Goal: Information Seeking & Learning: Learn about a topic

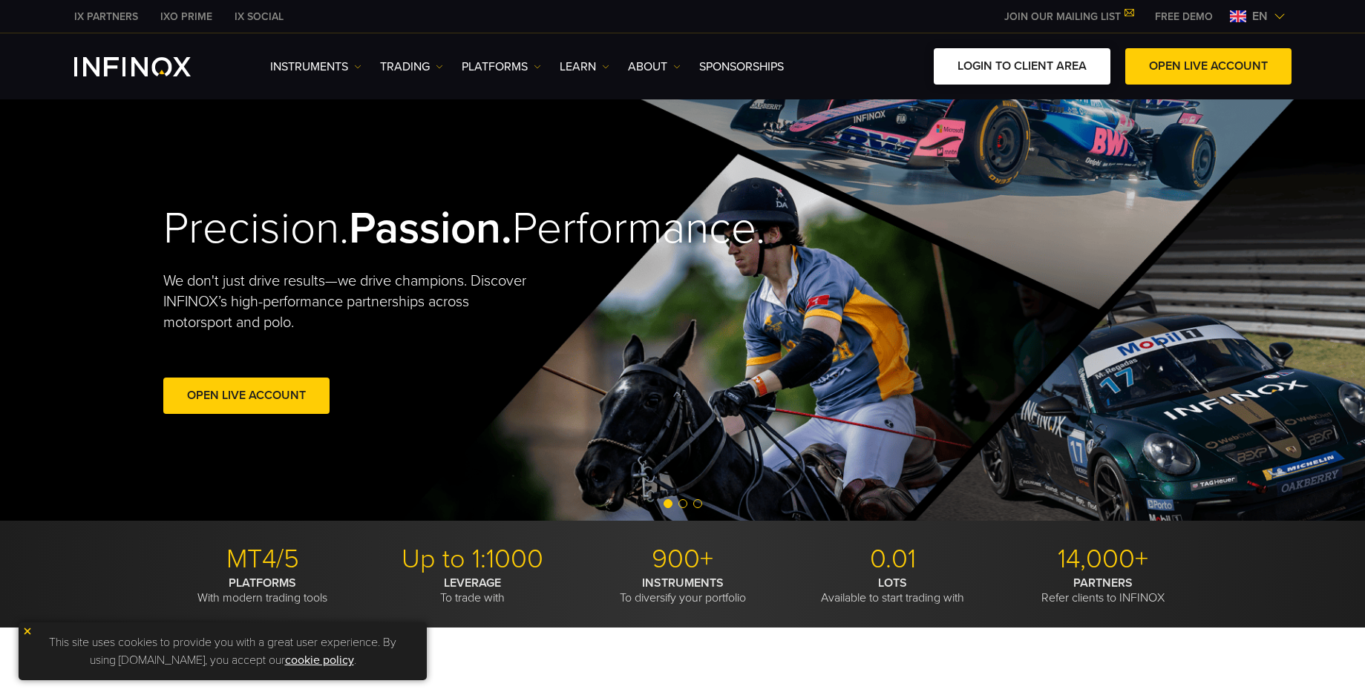
click at [1012, 60] on link "LOGIN TO CLIENT AREA" at bounding box center [1021, 66] width 177 height 36
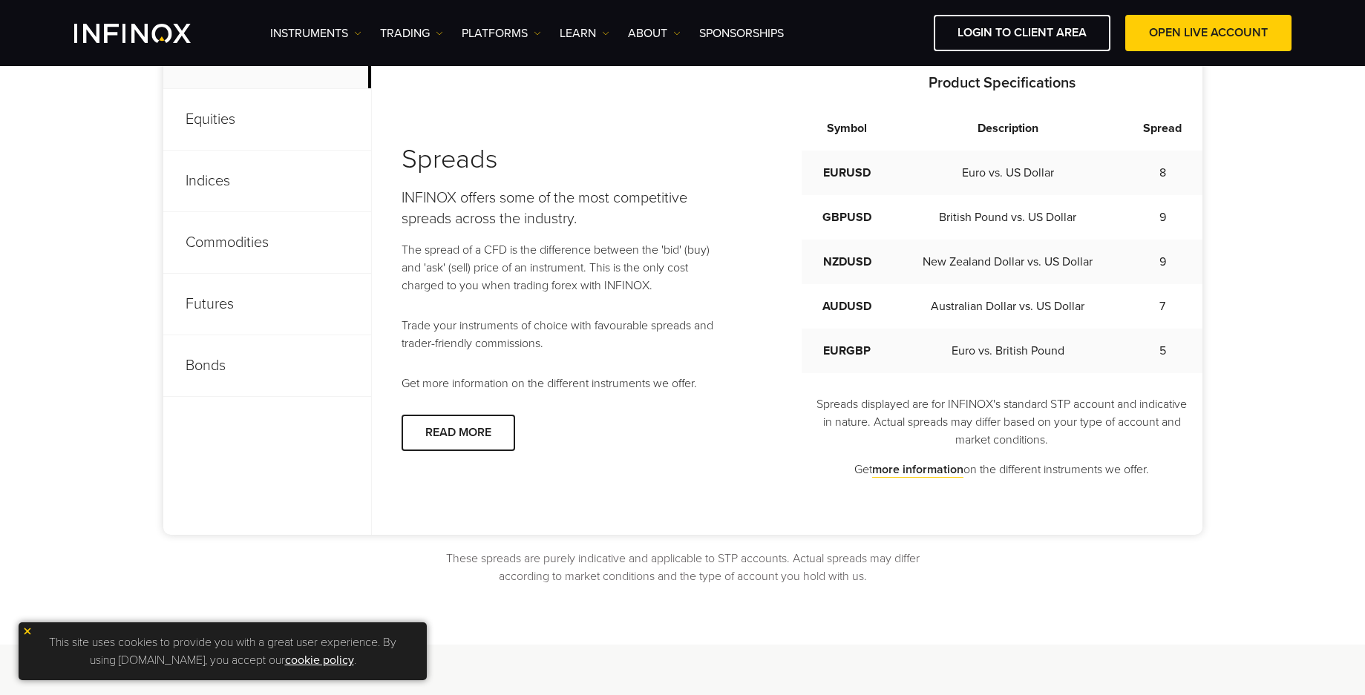
scroll to position [742, 0]
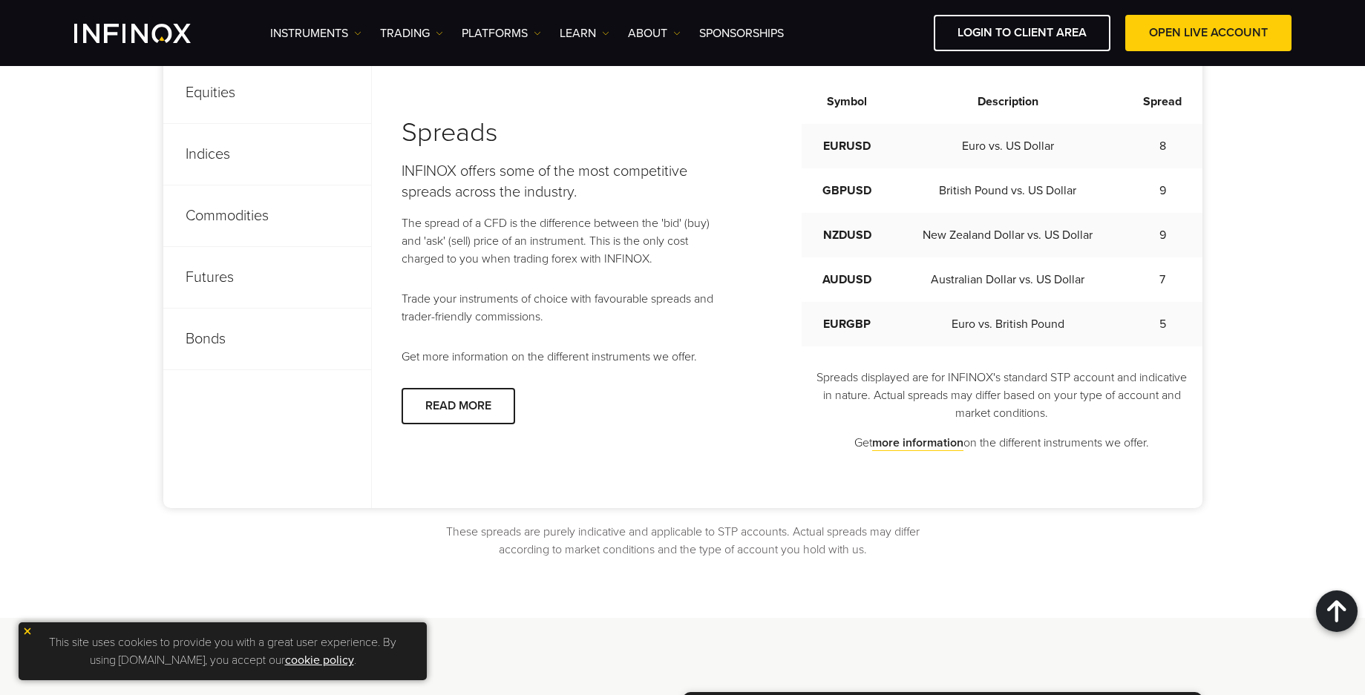
click at [233, 214] on p "Commodities" at bounding box center [267, 217] width 208 height 62
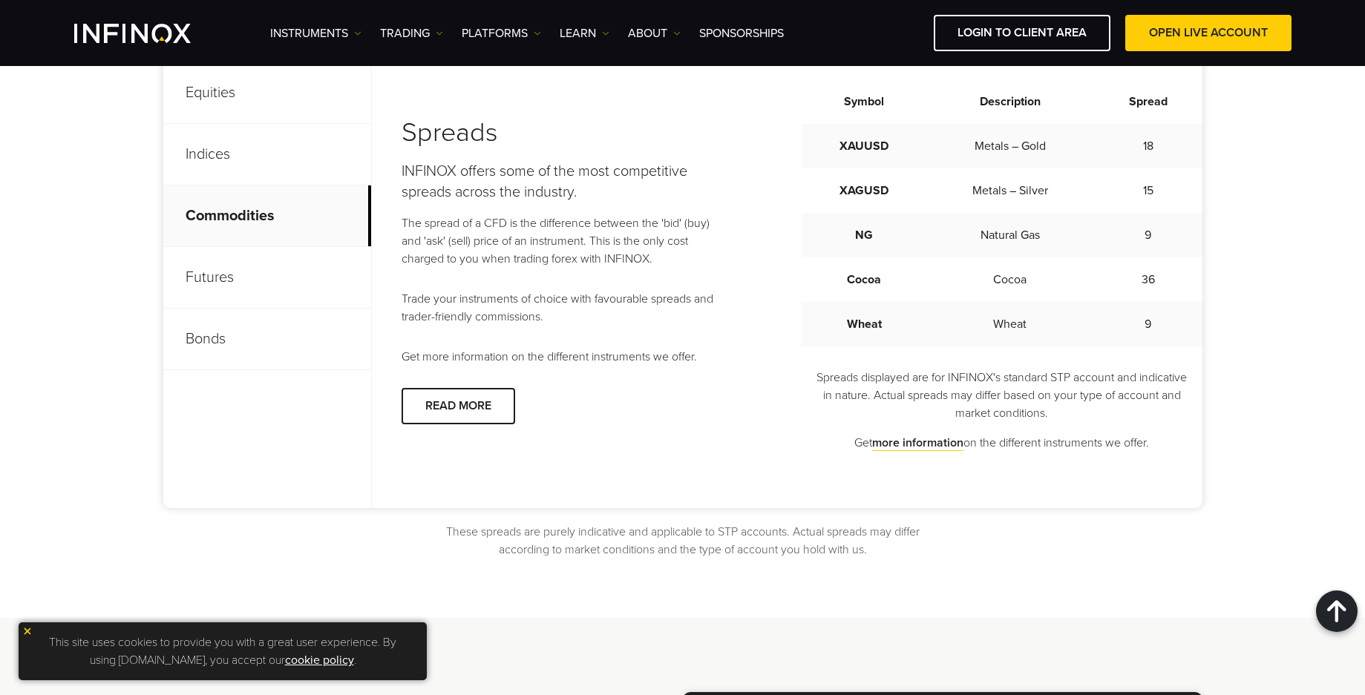
click at [226, 214] on p "Commodities" at bounding box center [267, 217] width 208 height 62
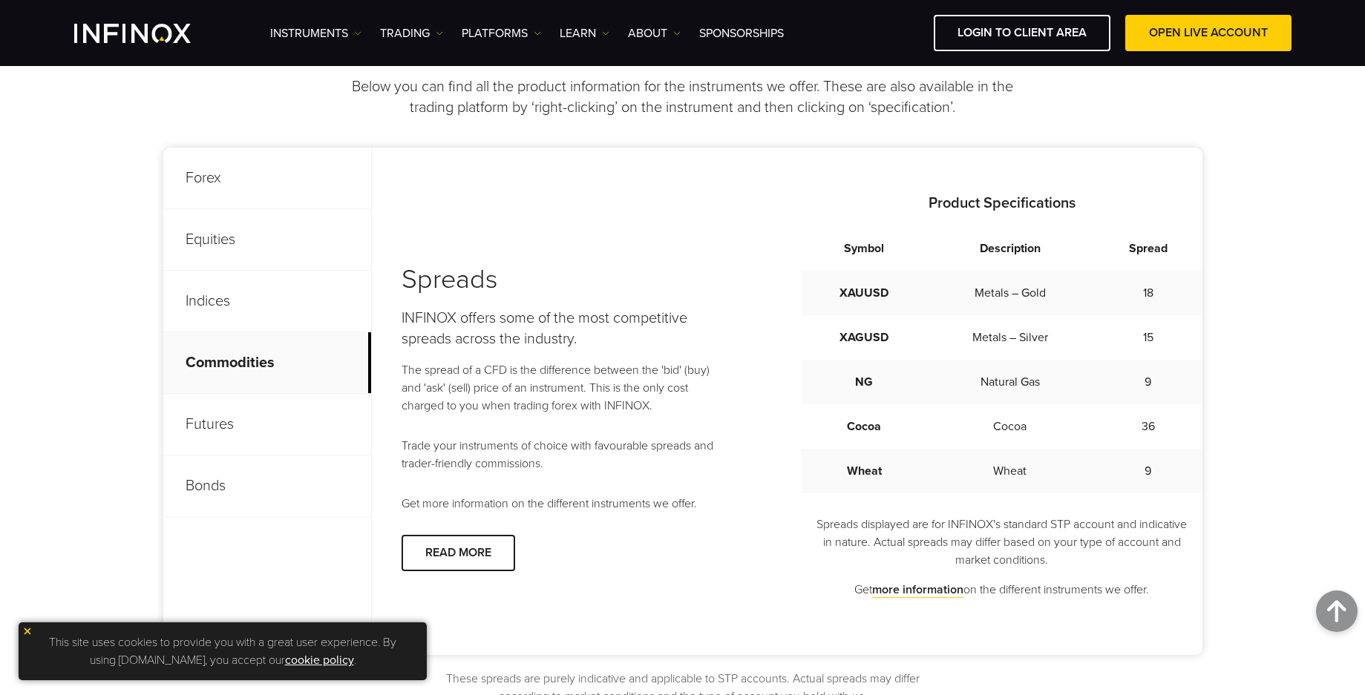
scroll to position [594, 0]
click at [223, 298] on p "Indices" at bounding box center [267, 303] width 208 height 62
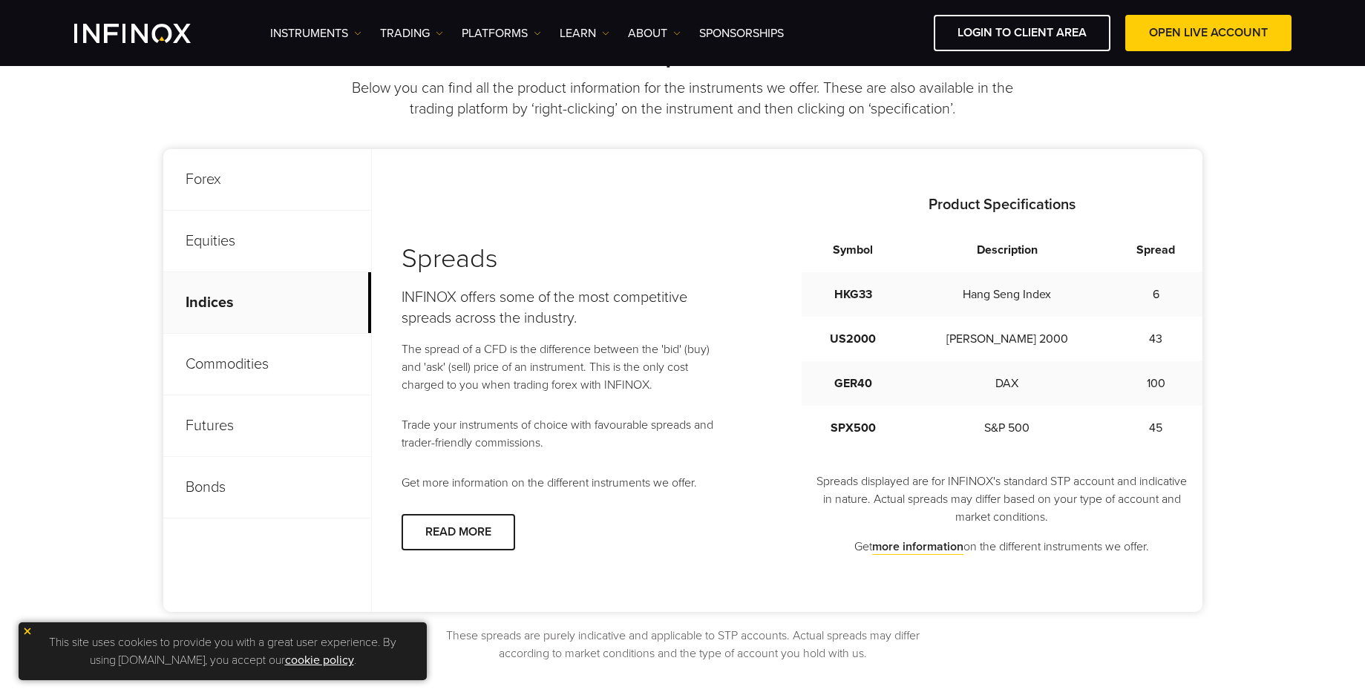
click at [223, 364] on p "Commodities" at bounding box center [267, 365] width 208 height 62
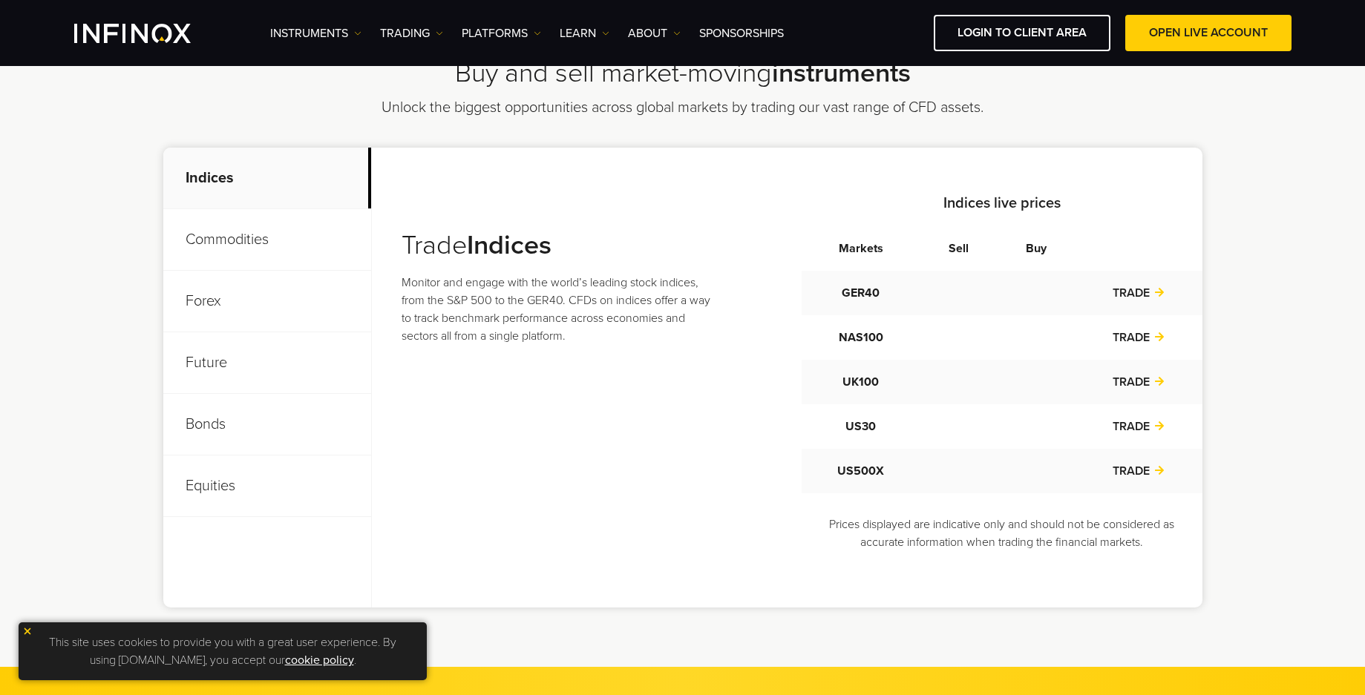
scroll to position [519, 0]
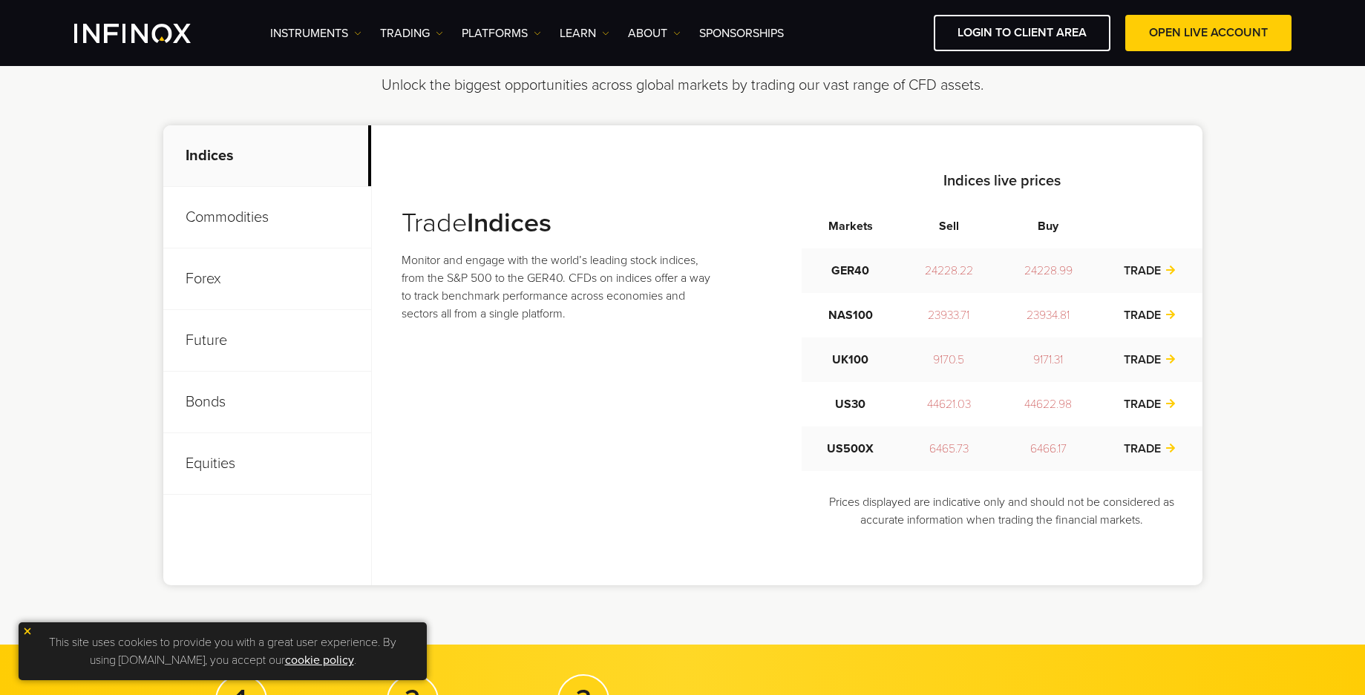
click at [253, 215] on p "Commodities" at bounding box center [267, 218] width 208 height 62
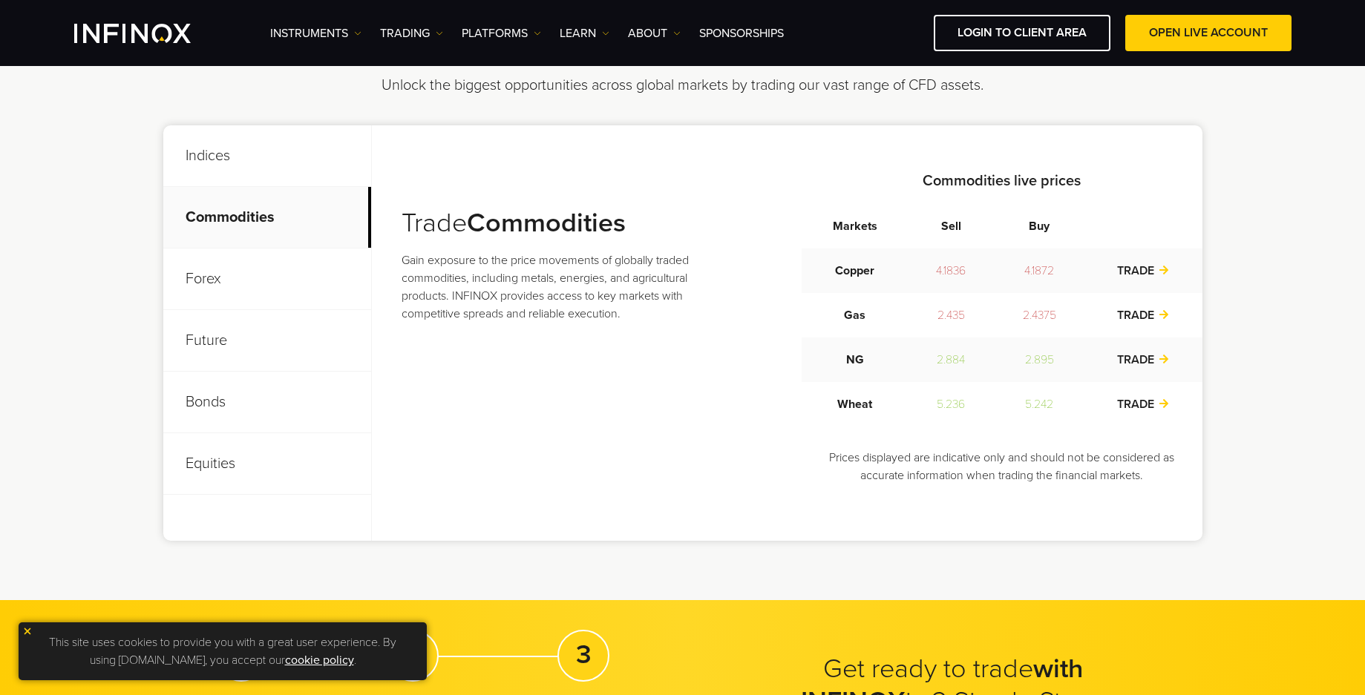
click at [926, 432] on div "Commodities live prices Markets Sell Buy Copper 4.1836 Gas" at bounding box center [1001, 333] width 401 height 326
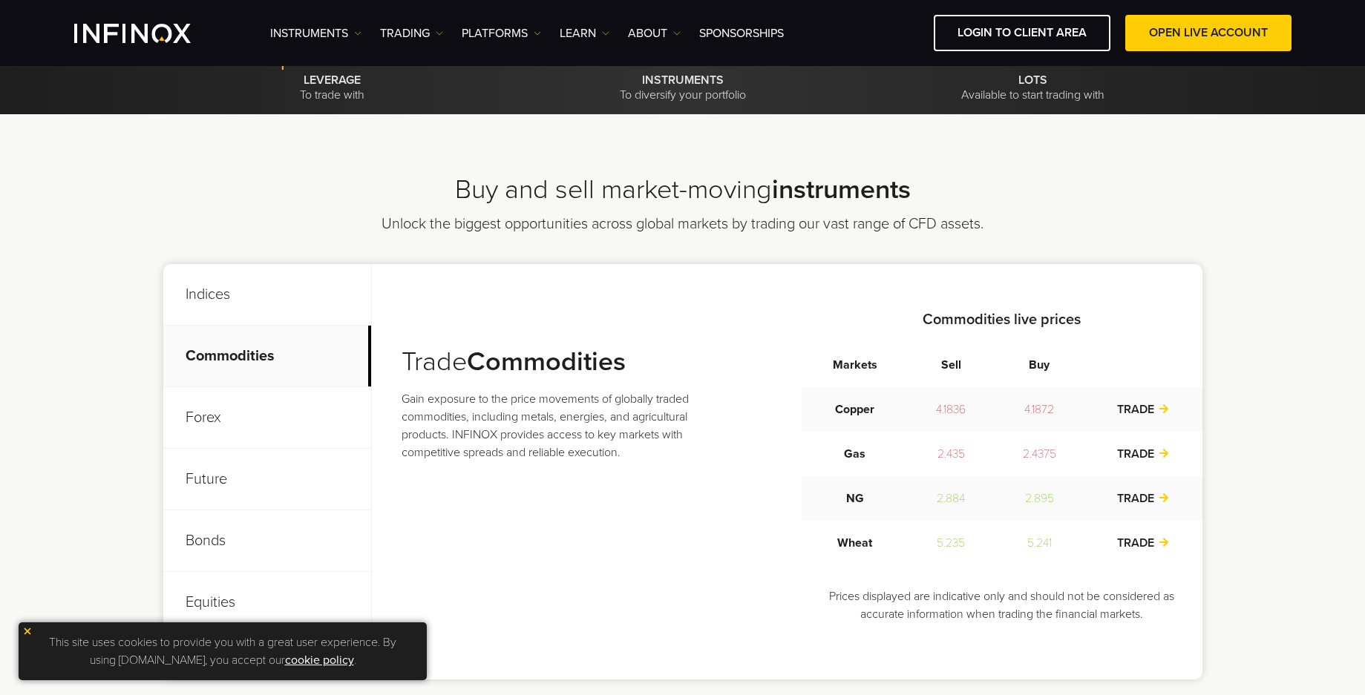
scroll to position [445, 0]
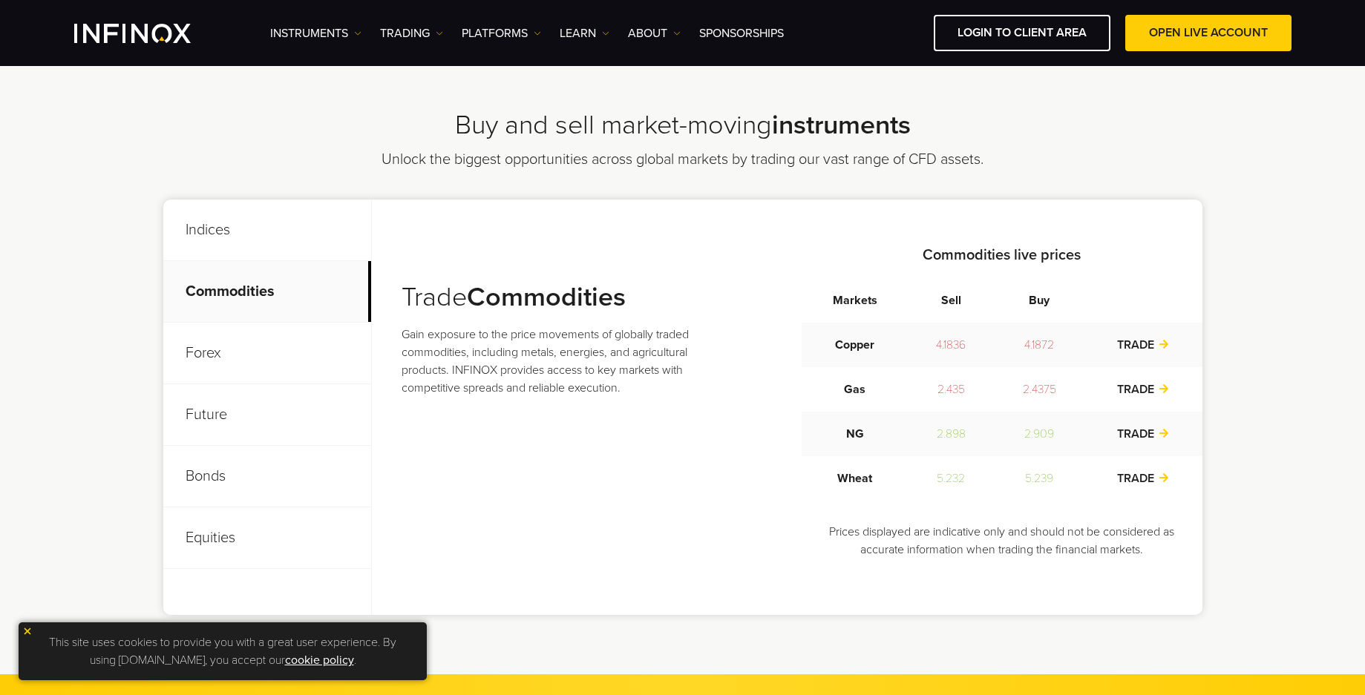
click at [257, 138] on h2 "Buy and sell market-moving instruments" at bounding box center [682, 125] width 1039 height 33
drag, startPoint x: 919, startPoint y: 131, endPoint x: 776, endPoint y: 124, distance: 143.4
click at [776, 124] on h2 "Buy and sell market-moving instruments" at bounding box center [682, 125] width 1039 height 33
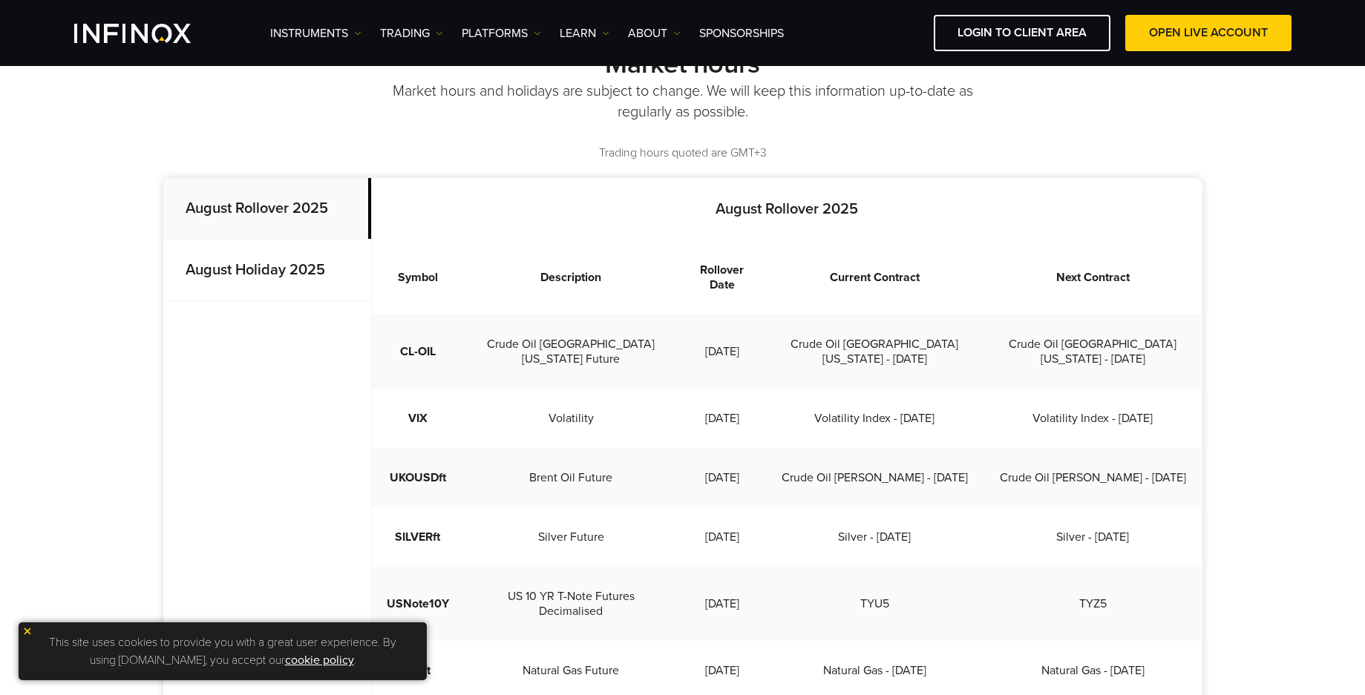
scroll to position [356, 0]
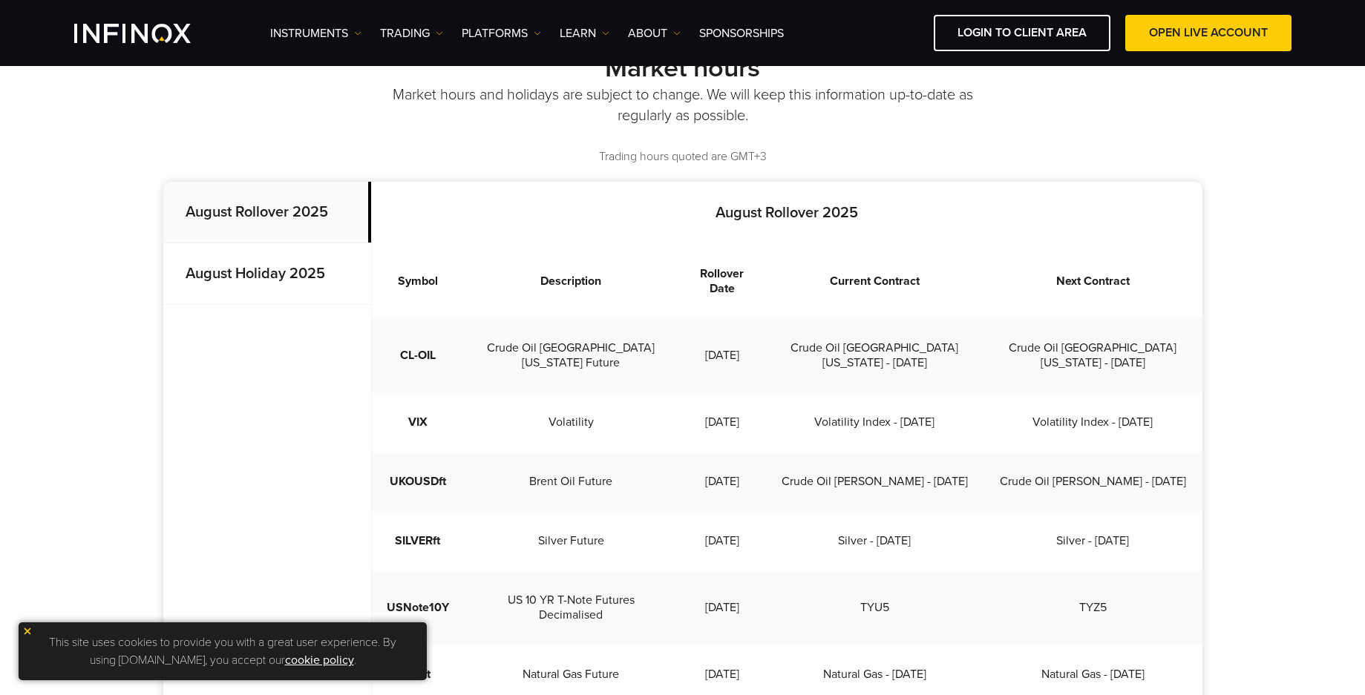
click at [254, 264] on p "August Holiday 2025" at bounding box center [267, 274] width 208 height 62
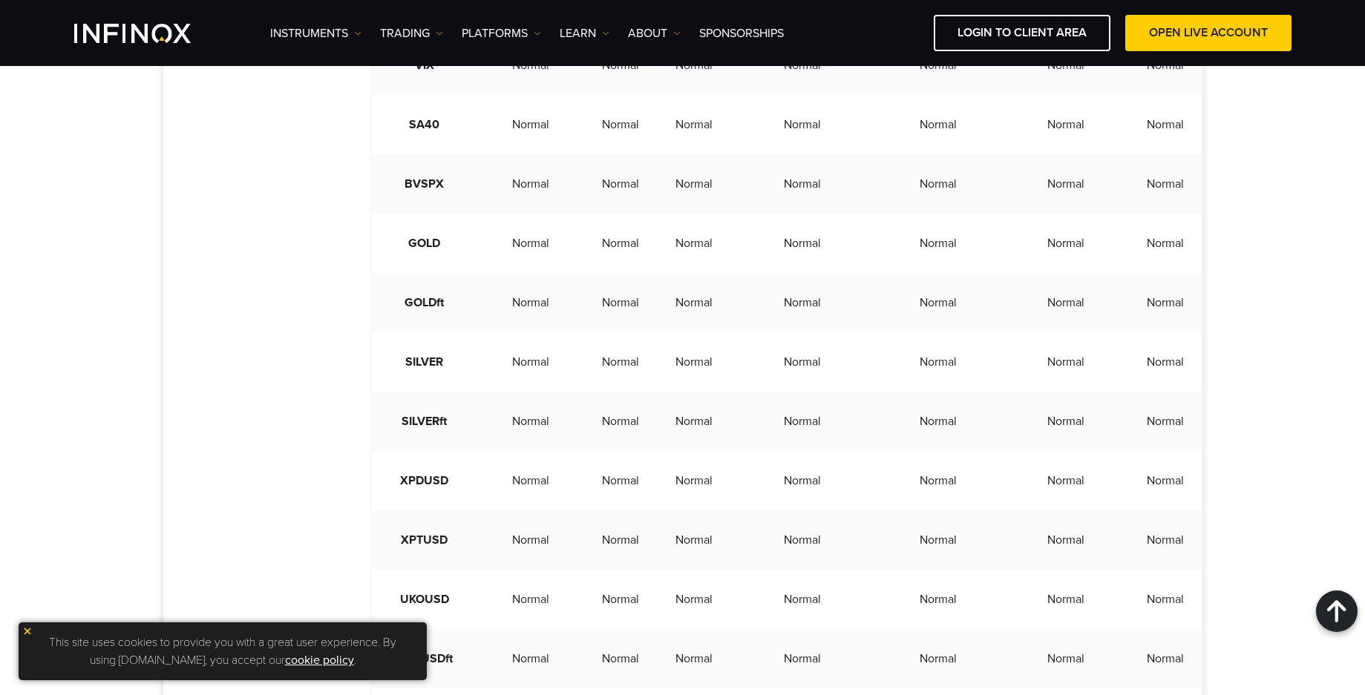
scroll to position [2063, 0]
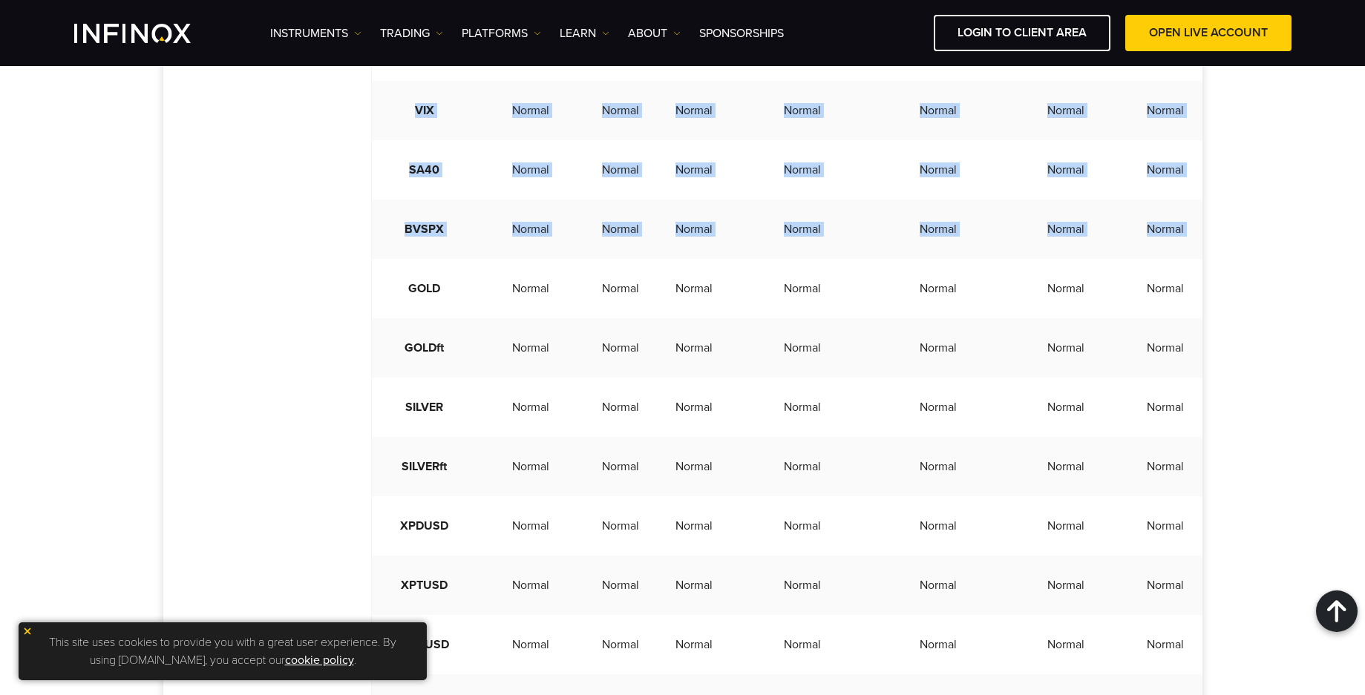
drag, startPoint x: 393, startPoint y: 352, endPoint x: 1227, endPoint y: 356, distance: 834.0
click at [1227, 356] on div "Market hours Market hours and holidays are subject to change. We will keep this…" at bounding box center [682, 353] width 1365 height 4115
drag, startPoint x: 1177, startPoint y: 358, endPoint x: 1200, endPoint y: 358, distance: 23.0
click at [1178, 318] on td "Normal" at bounding box center [1165, 288] width 73 height 59
click at [1200, 318] on td "Normal" at bounding box center [1165, 288] width 73 height 59
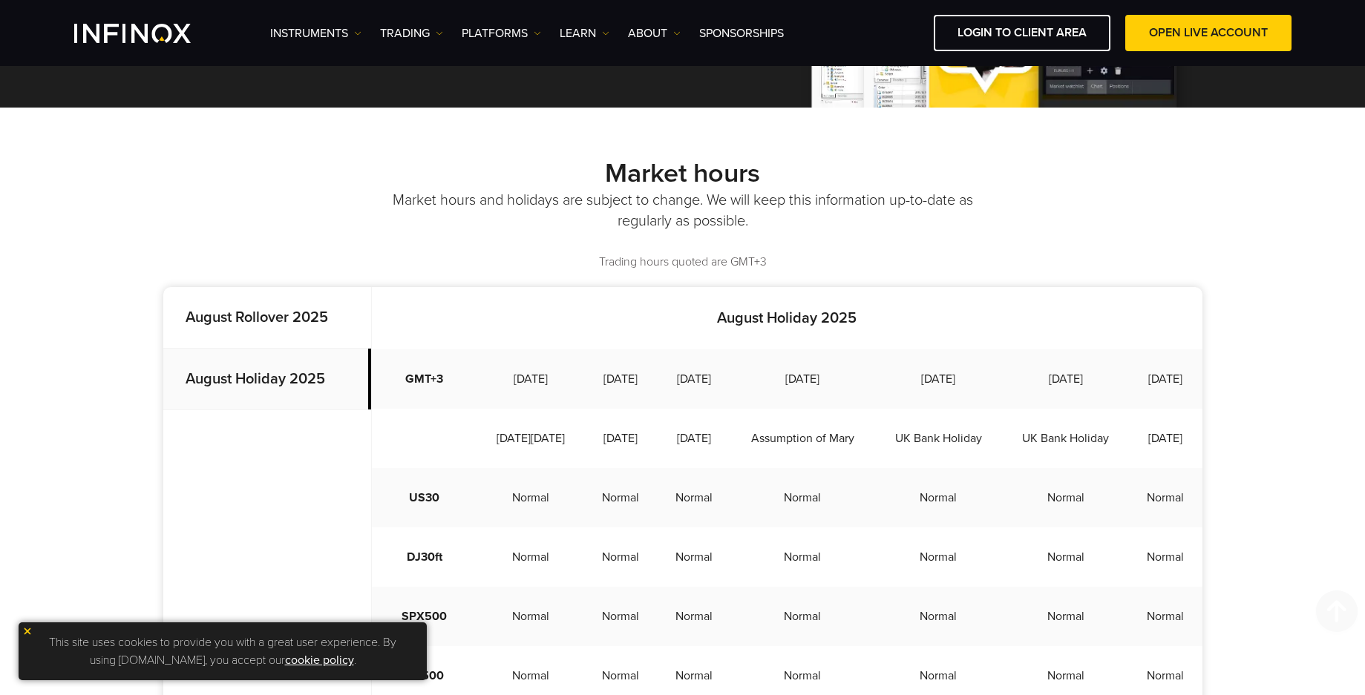
scroll to position [59, 0]
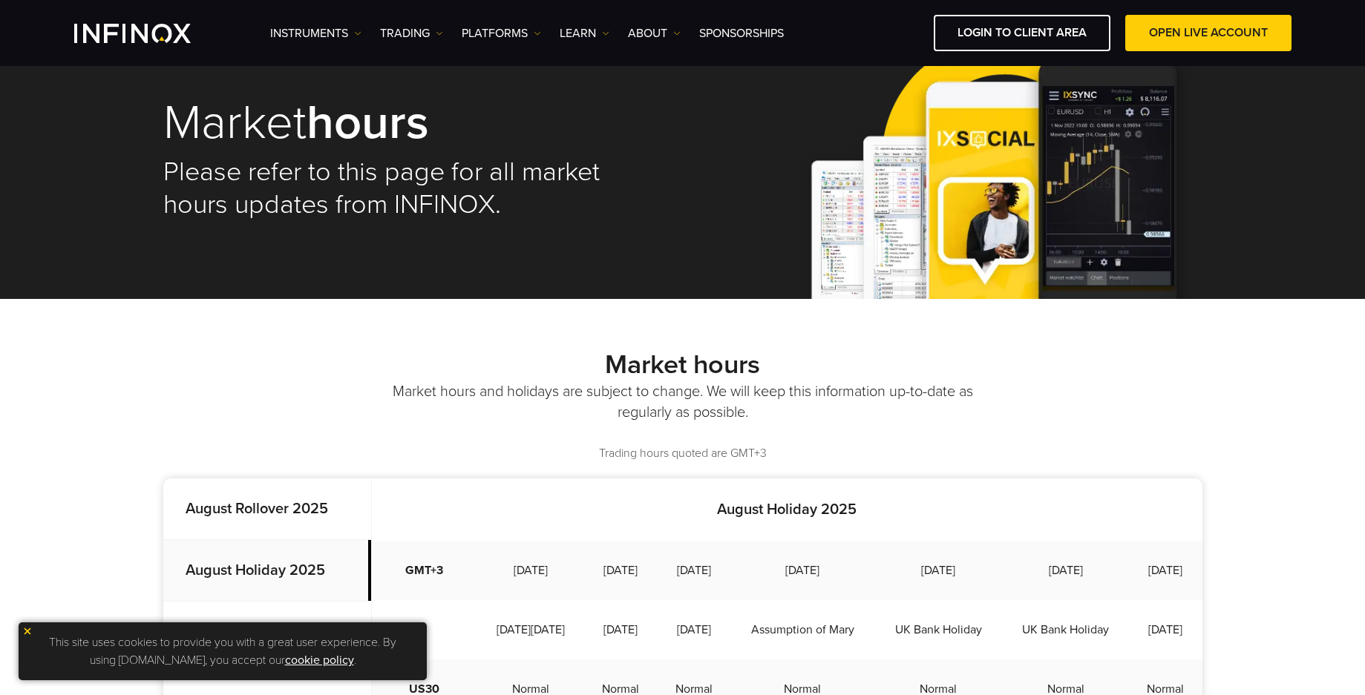
click at [286, 502] on strong "August Rollover 2025" at bounding box center [257, 509] width 142 height 18
